Goal: Navigation & Orientation: Find specific page/section

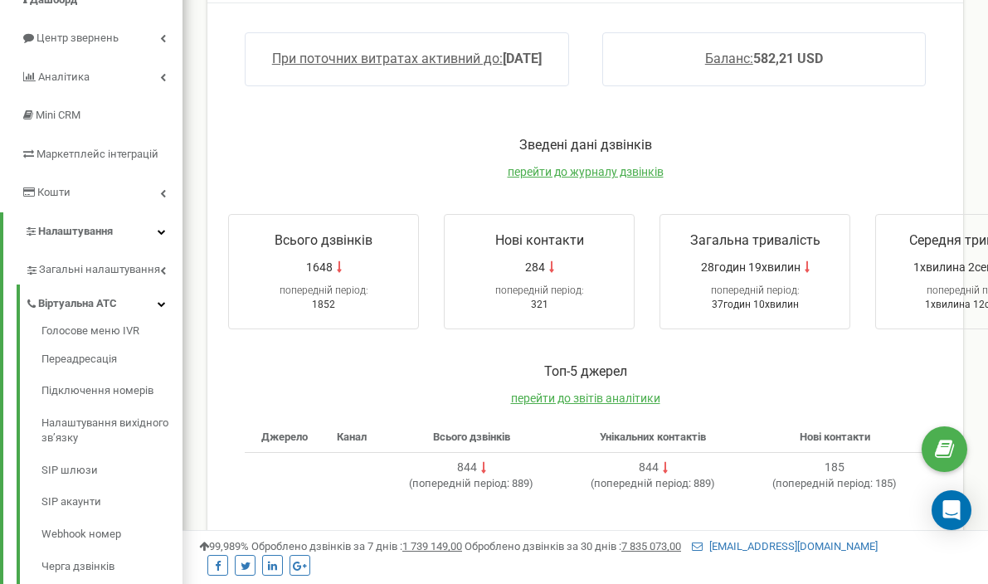
scroll to position [187, 0]
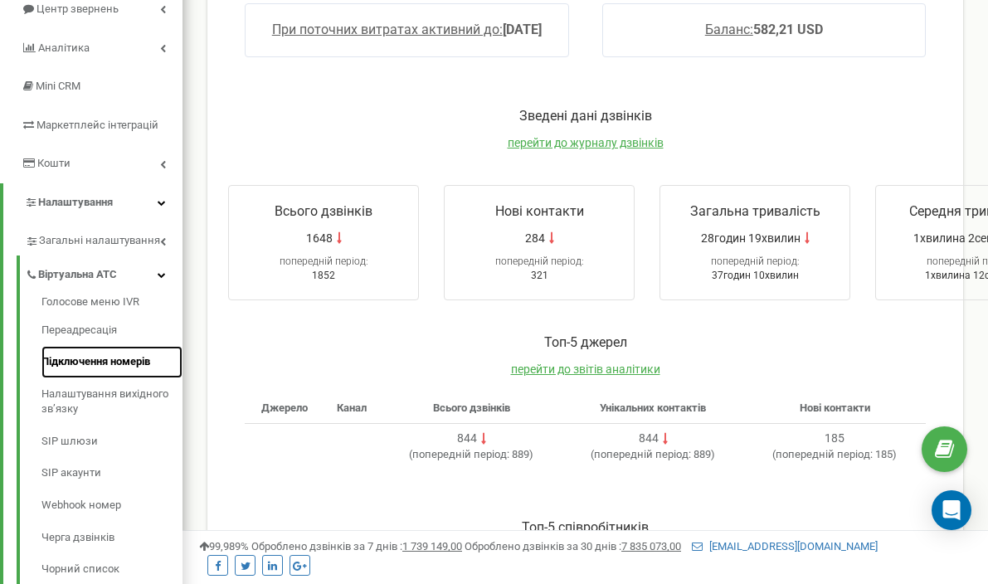
click at [95, 364] on link "Підключення номерів" at bounding box center [111, 362] width 141 height 32
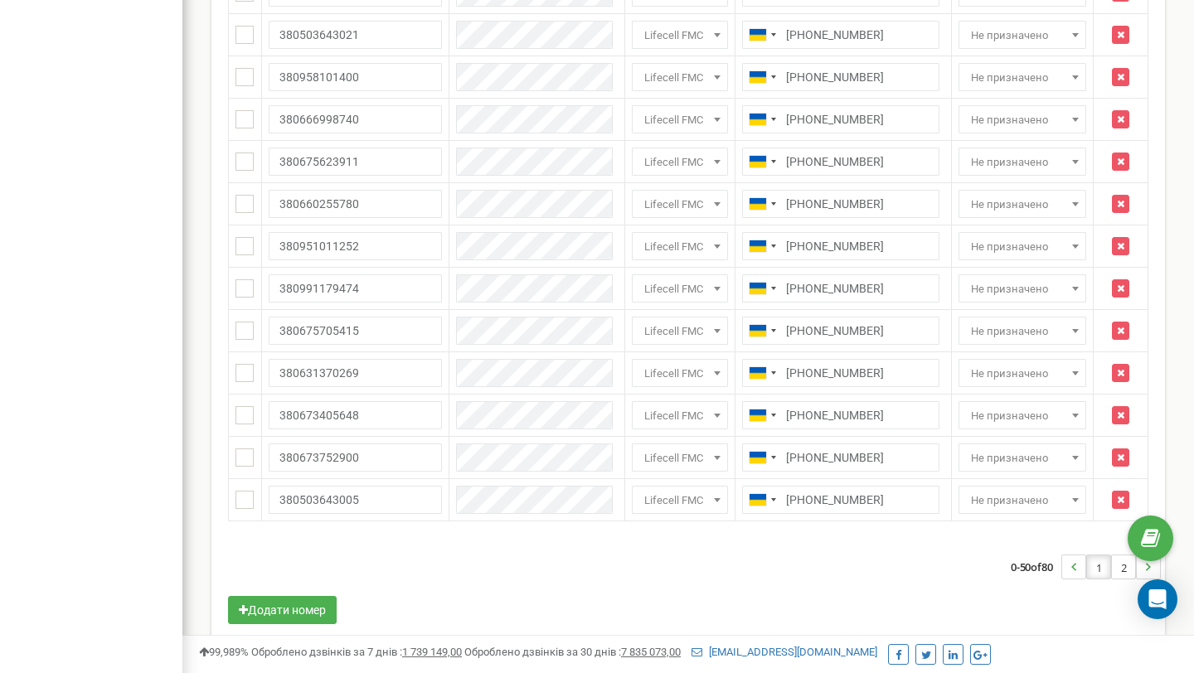
scroll to position [1838, 0]
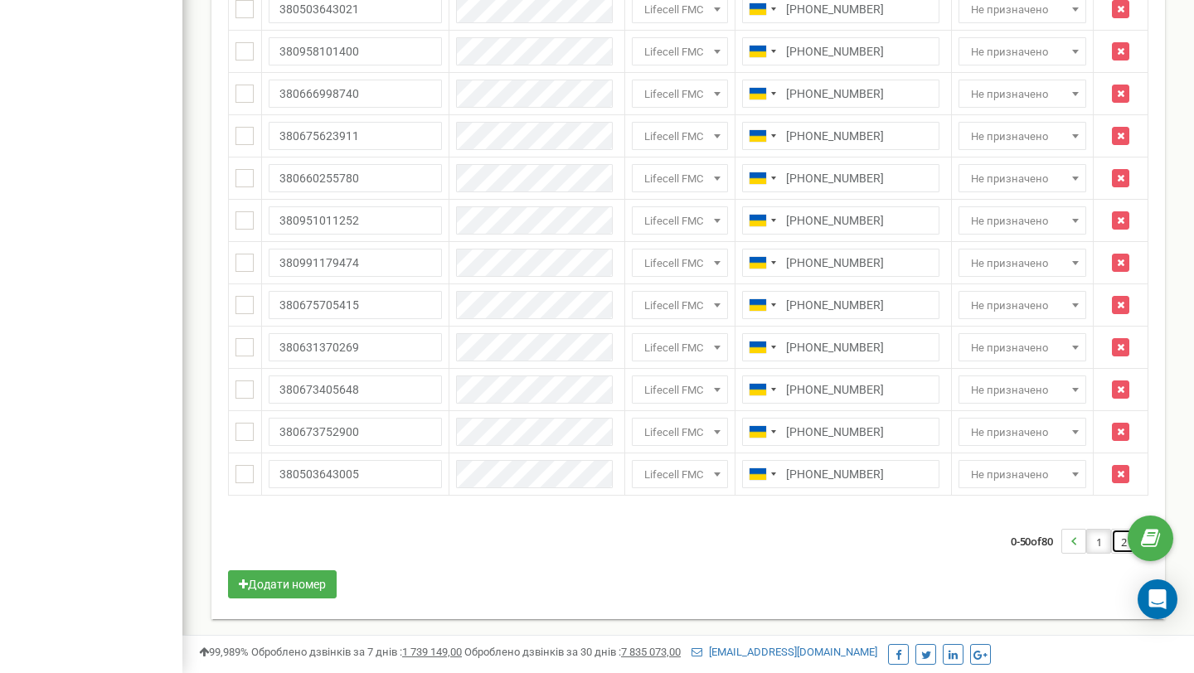
click at [1119, 546] on link "2" at bounding box center [1123, 541] width 23 height 23
drag, startPoint x: 1141, startPoint y: 536, endPoint x: 1072, endPoint y: 551, distance: 70.4
click at [1073, 550] on icon "..." at bounding box center [1073, 541] width 5 height 23
click at [1074, 542] on use "..." at bounding box center [1073, 541] width 5 height 8
click at [1121, 550] on link "2" at bounding box center [1123, 541] width 23 height 23
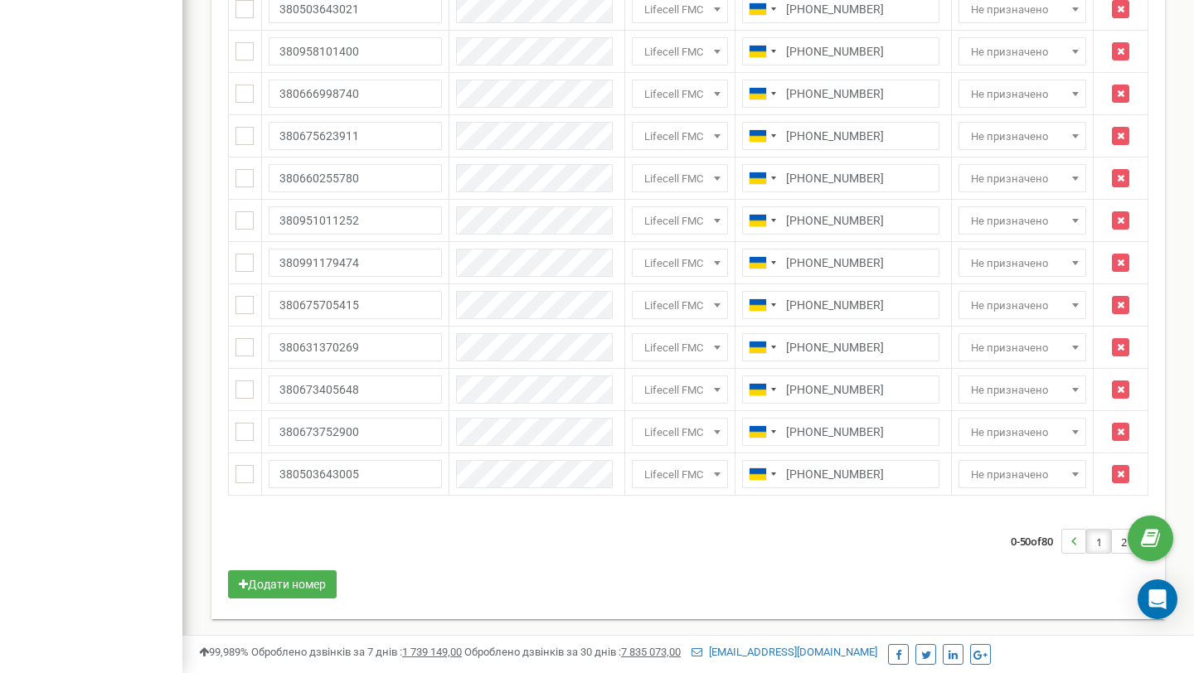
click at [1100, 538] on li "1" at bounding box center [1098, 541] width 25 height 25
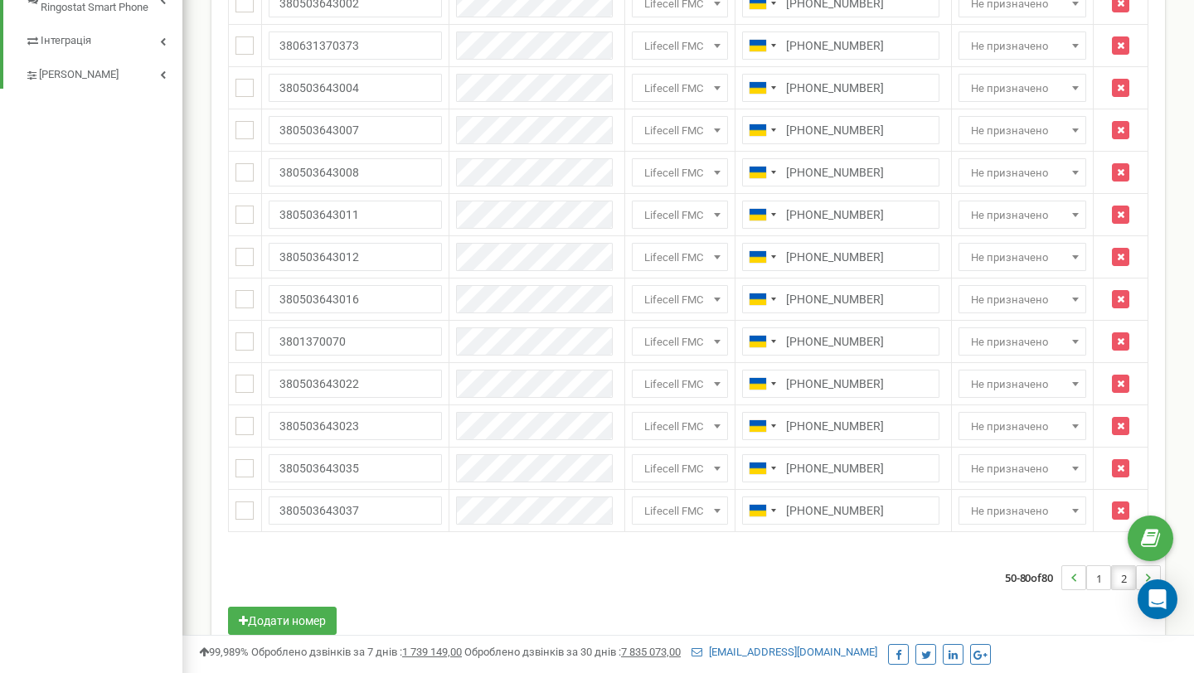
scroll to position [992, 0]
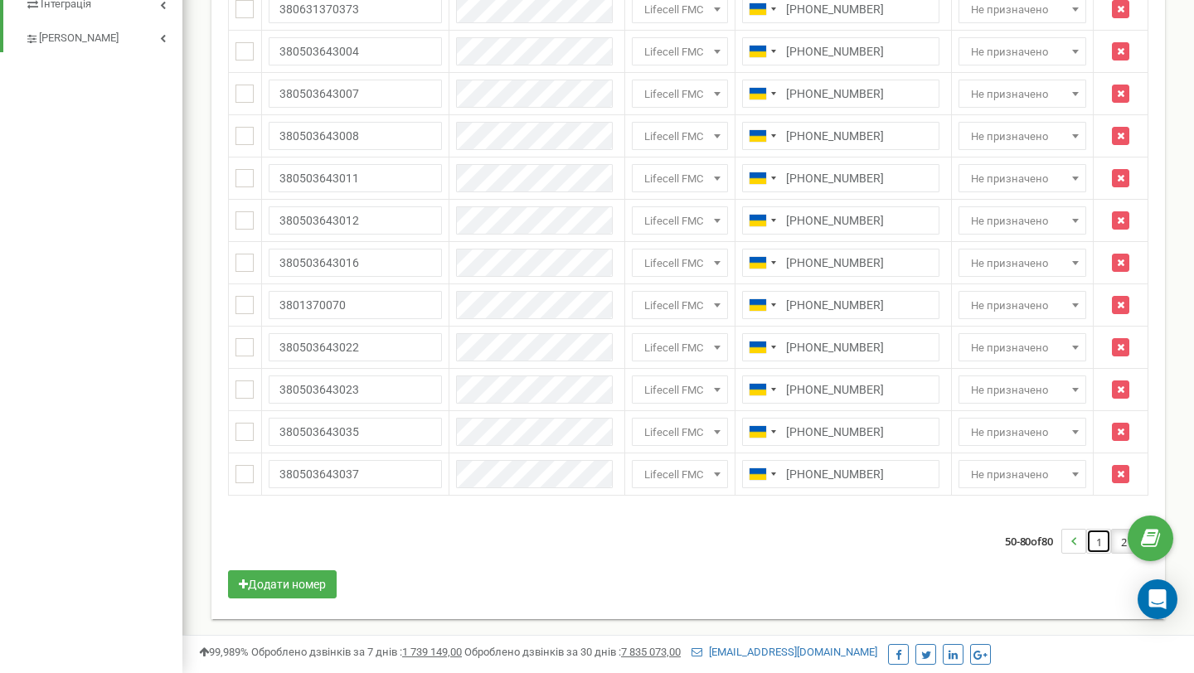
click at [1102, 537] on link "1" at bounding box center [1098, 541] width 23 height 23
click at [1096, 544] on link "1" at bounding box center [1098, 541] width 23 height 23
click at [1080, 538] on link "..." at bounding box center [1073, 541] width 23 height 23
